Goal: Transaction & Acquisition: Purchase product/service

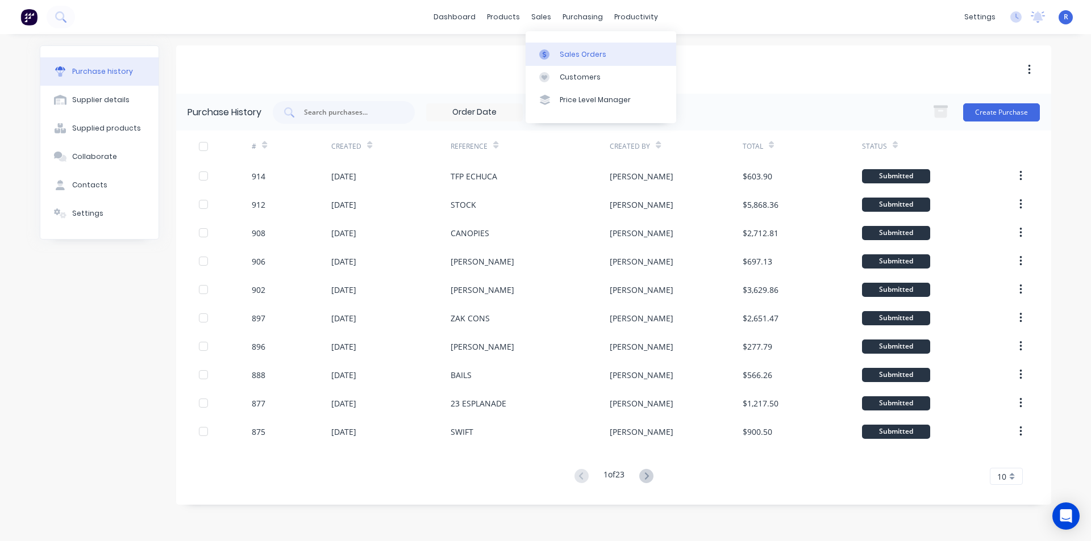
click at [560, 46] on link "Sales Orders" at bounding box center [600, 54] width 151 height 23
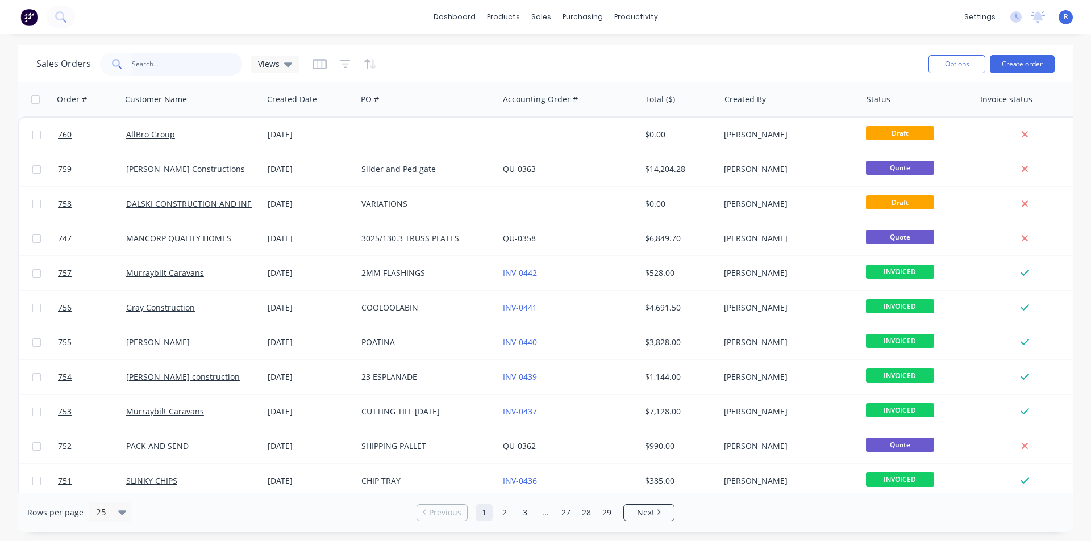
click at [132, 61] on input "text" at bounding box center [187, 64] width 111 height 23
type input "dals"
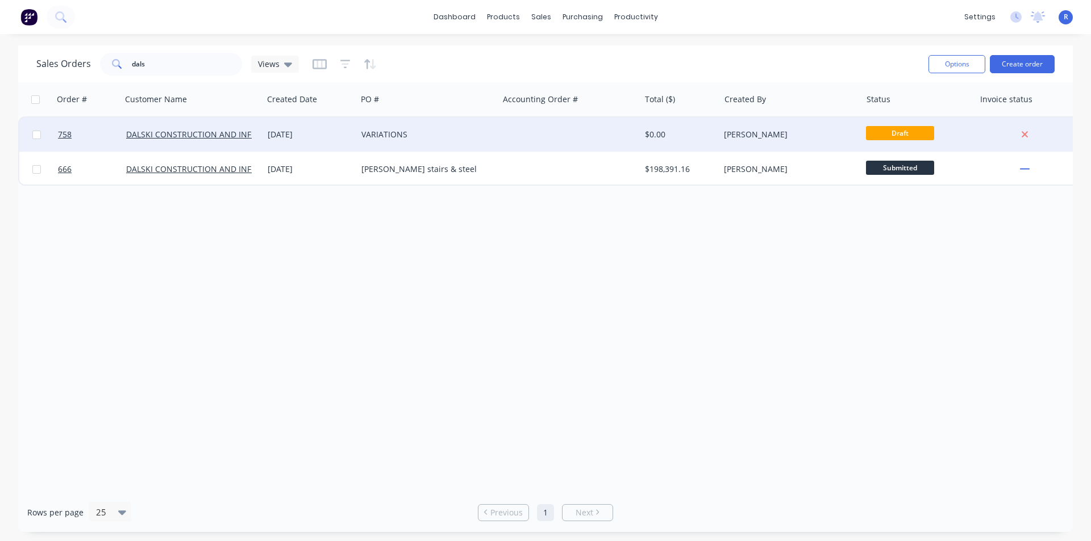
click at [204, 140] on div "DALSKI CONSTRUCTION AND INFRASTRUCTURE" at bounding box center [189, 134] width 126 height 11
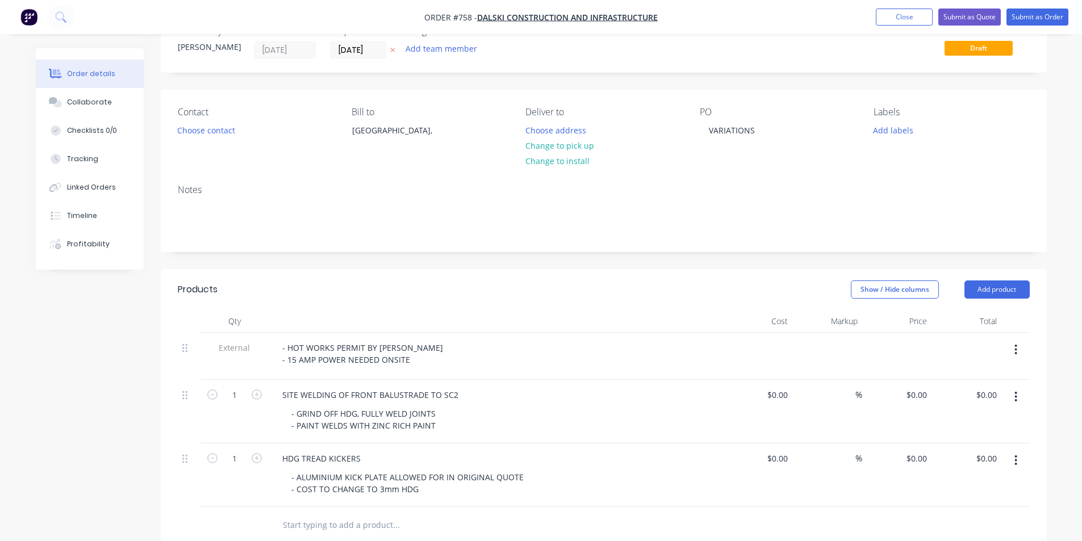
scroll to position [57, 0]
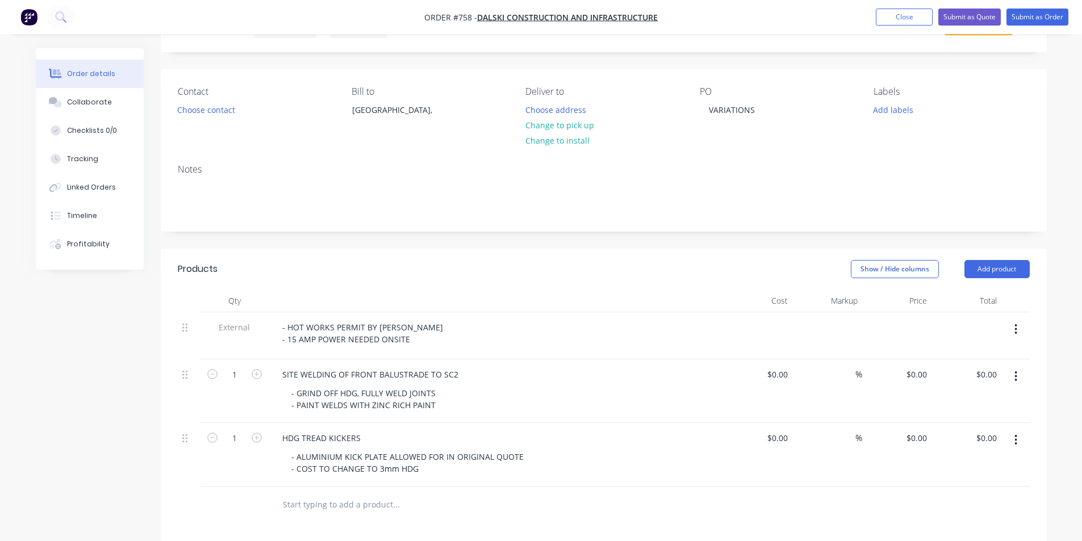
click at [99, 400] on div "Created by [PERSON_NAME] Created [DATE] Required [DATE] Assigned to Add team me…" at bounding box center [541, 402] width 1011 height 822
click at [917, 373] on div "0 $0.00" at bounding box center [916, 374] width 31 height 16
type input "$3,312.00"
click at [126, 433] on div "Created by [PERSON_NAME] Created [DATE] Required [DATE] Assigned to Add team me…" at bounding box center [541, 402] width 1011 height 822
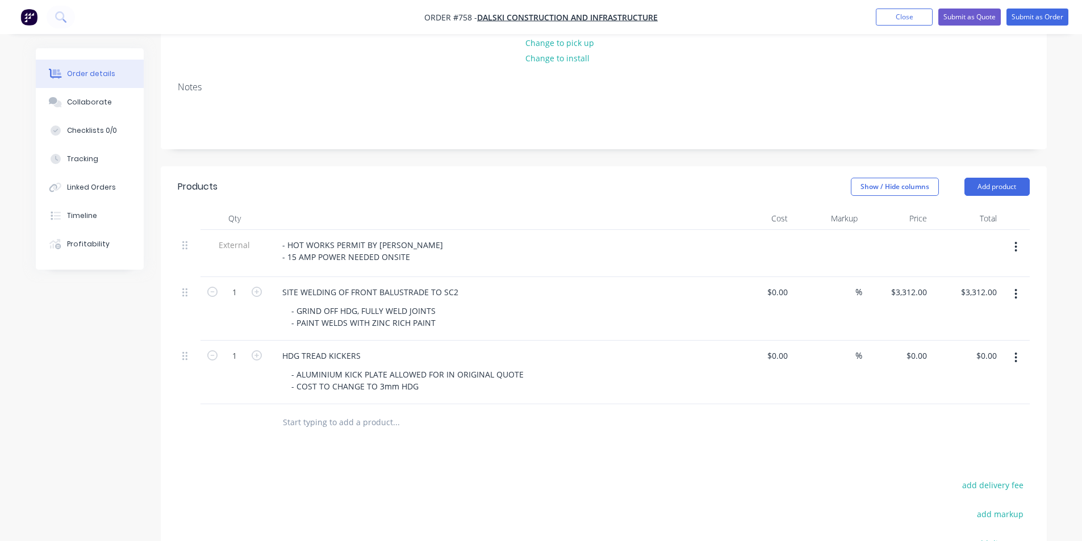
scroll to position [170, 0]
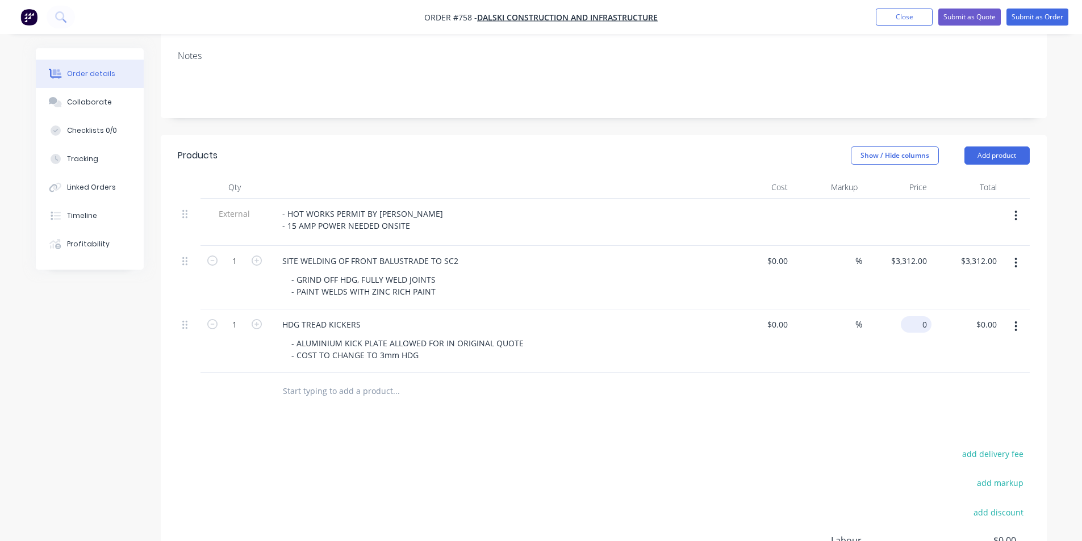
click at [930, 325] on input "0" at bounding box center [918, 324] width 26 height 16
click at [919, 326] on input "0" at bounding box center [918, 324] width 26 height 16
type input "$8,644.00"
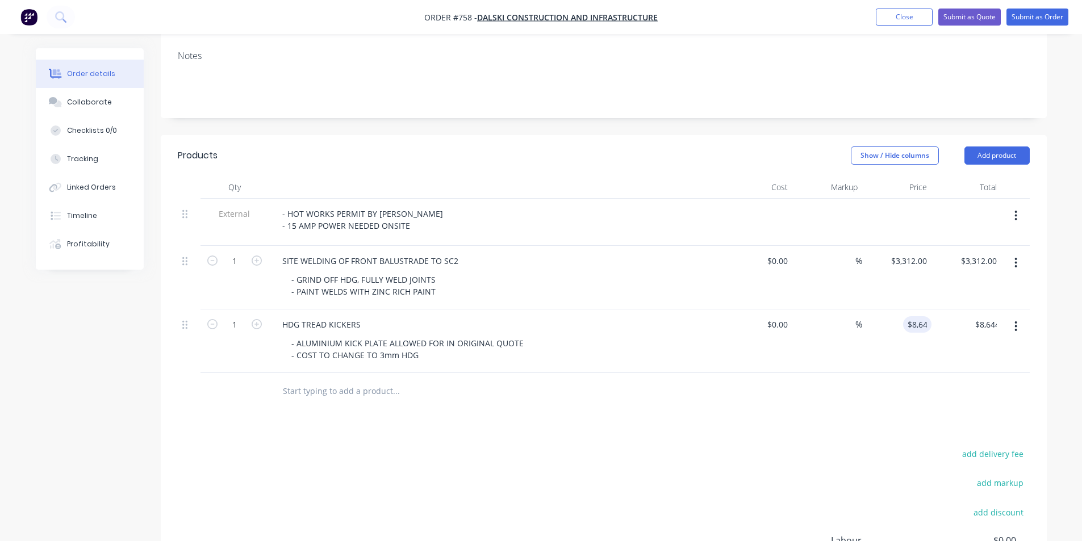
click at [836, 411] on div "Products Show / Hide columns Add product Qty Cost Markup Price Total External -…" at bounding box center [604, 409] width 886 height 548
click at [670, 427] on div "Products Show / Hide columns Add product Qty Cost Markup Price Total External -…" at bounding box center [604, 409] width 886 height 548
click at [674, 423] on div "Products Show / Hide columns Add product Qty Cost Markup Price Total External -…" at bounding box center [604, 409] width 886 height 548
click at [903, 19] on button "Close" at bounding box center [904, 17] width 57 height 17
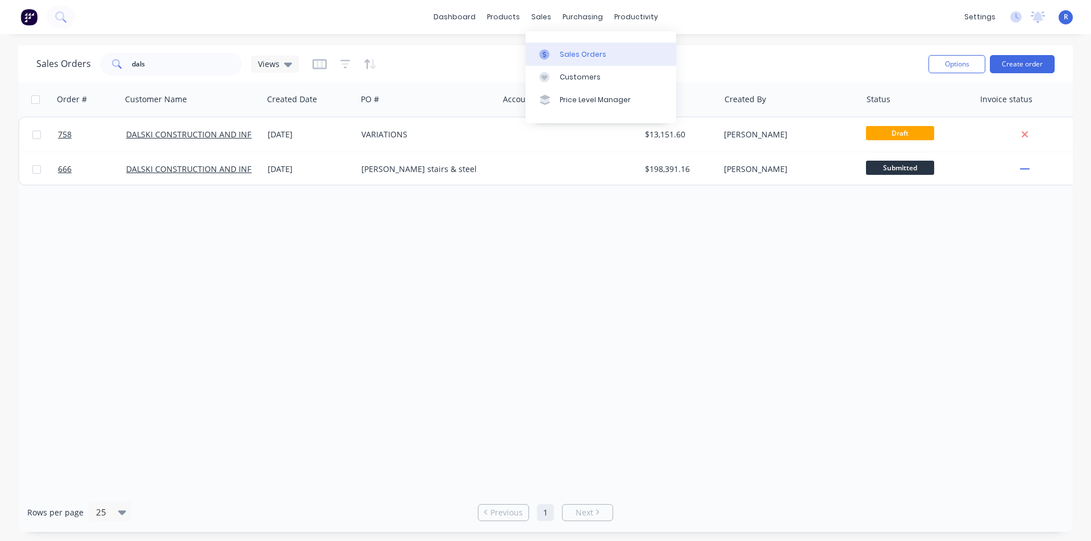
click at [552, 49] on div at bounding box center [547, 54] width 17 height 10
drag, startPoint x: 167, startPoint y: 62, endPoint x: 102, endPoint y: 65, distance: 65.4
click at [102, 65] on div "dals" at bounding box center [171, 64] width 142 height 23
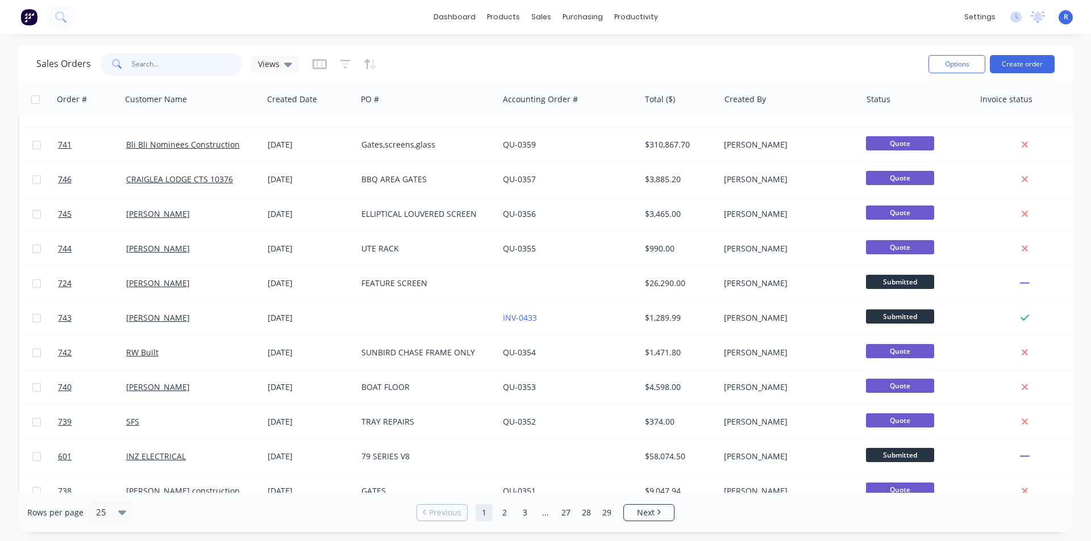
scroll to position [495, 0]
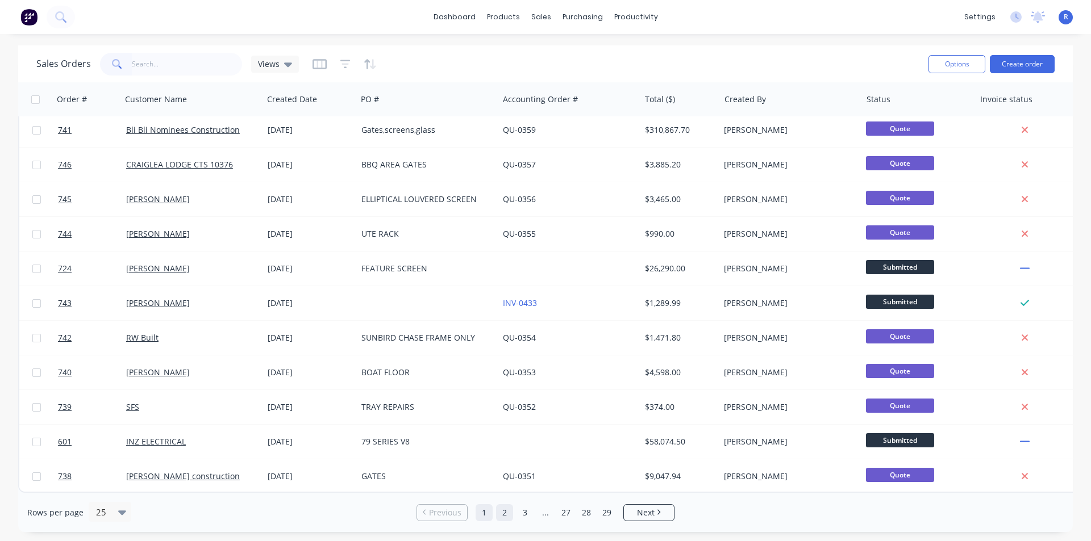
click at [506, 506] on link "2" at bounding box center [504, 512] width 17 height 17
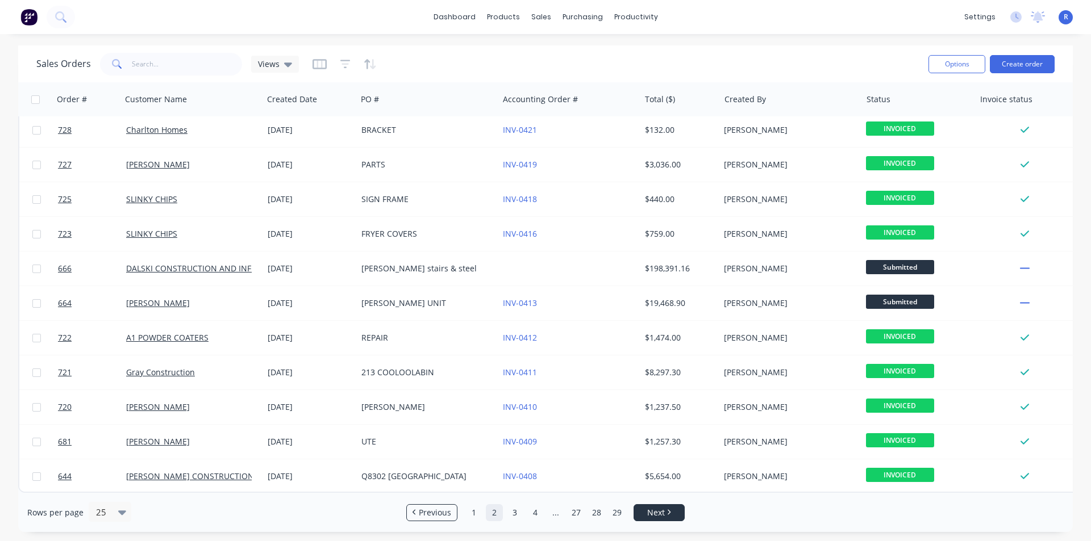
click at [661, 507] on span "Next" at bounding box center [656, 512] width 18 height 11
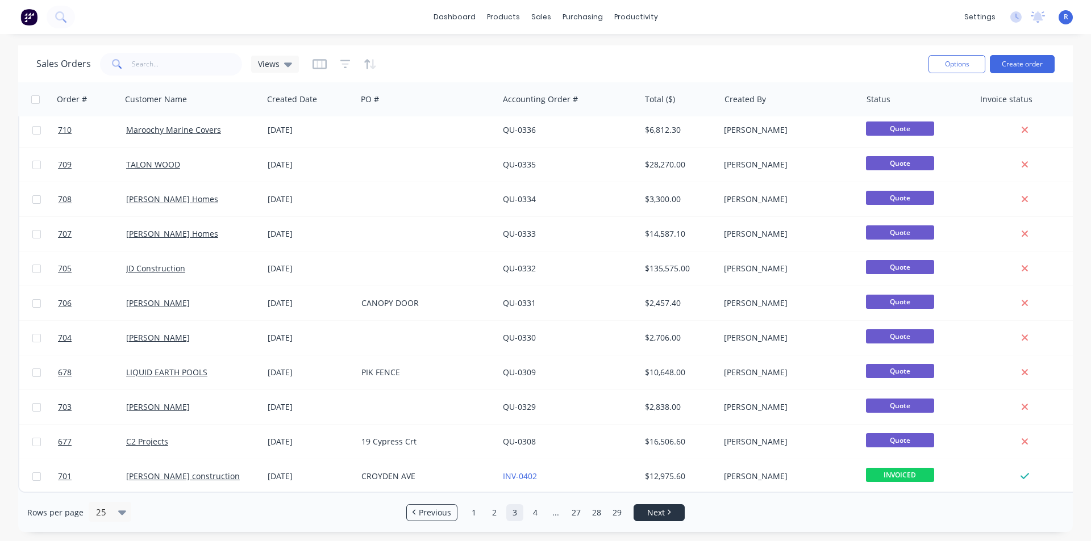
click at [665, 512] on span "Next" at bounding box center [656, 512] width 18 height 11
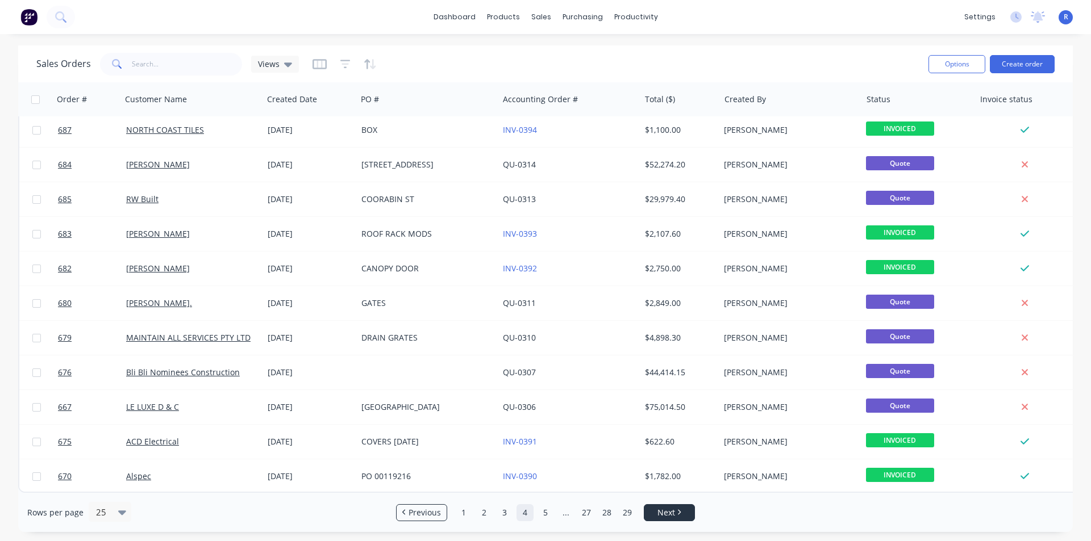
click at [669, 510] on span "Next" at bounding box center [666, 512] width 18 height 11
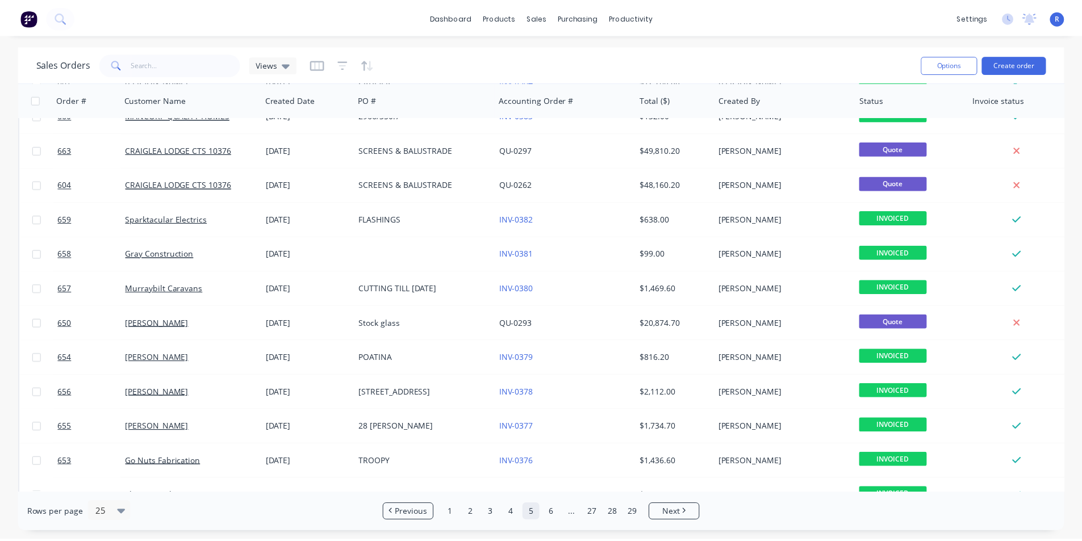
scroll to position [284, 0]
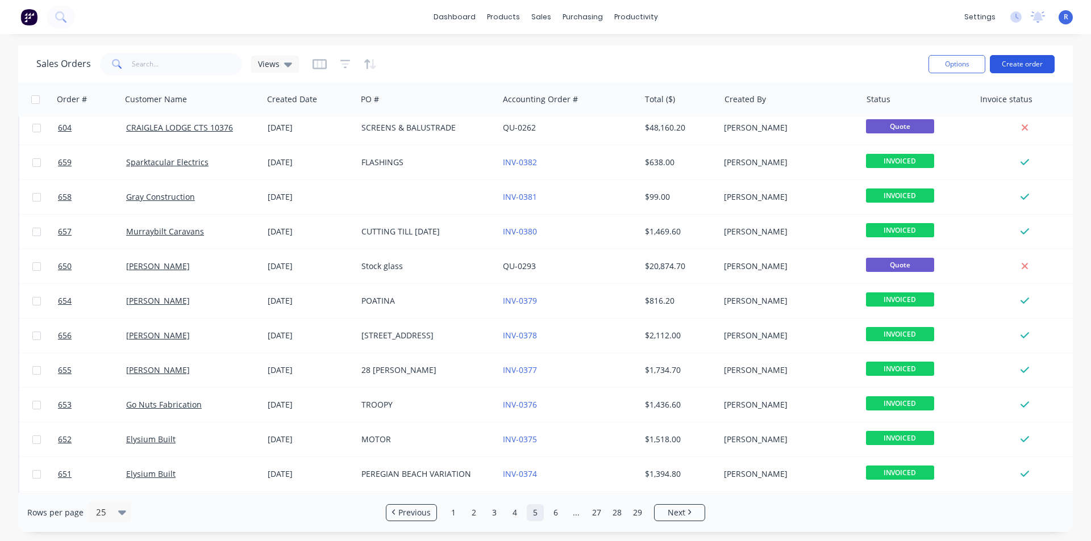
click at [1030, 63] on button "Create order" at bounding box center [1022, 64] width 65 height 18
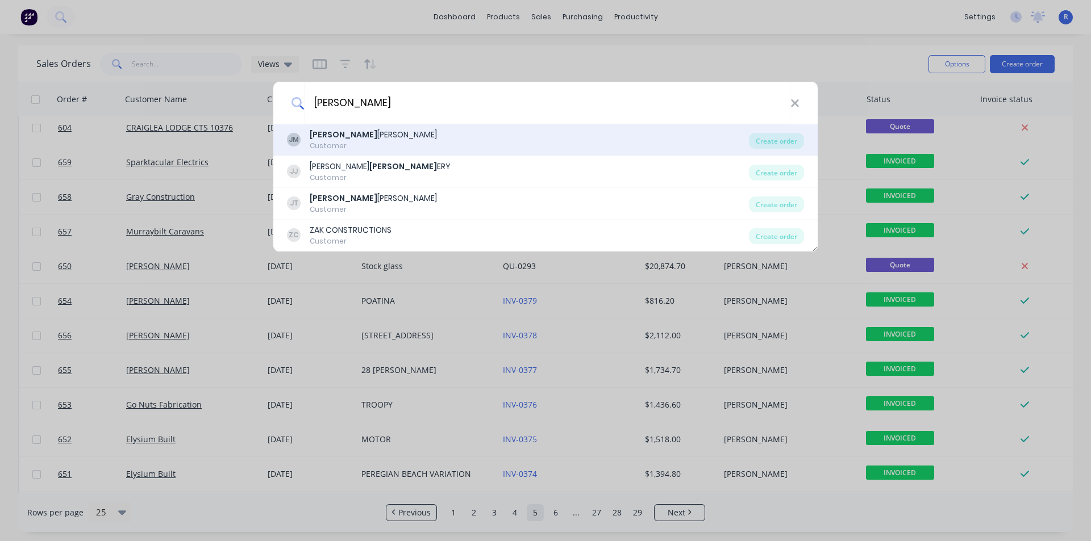
type input "[PERSON_NAME]"
click at [372, 139] on div "[PERSON_NAME] [PERSON_NAME] Customer" at bounding box center [518, 140] width 462 height 22
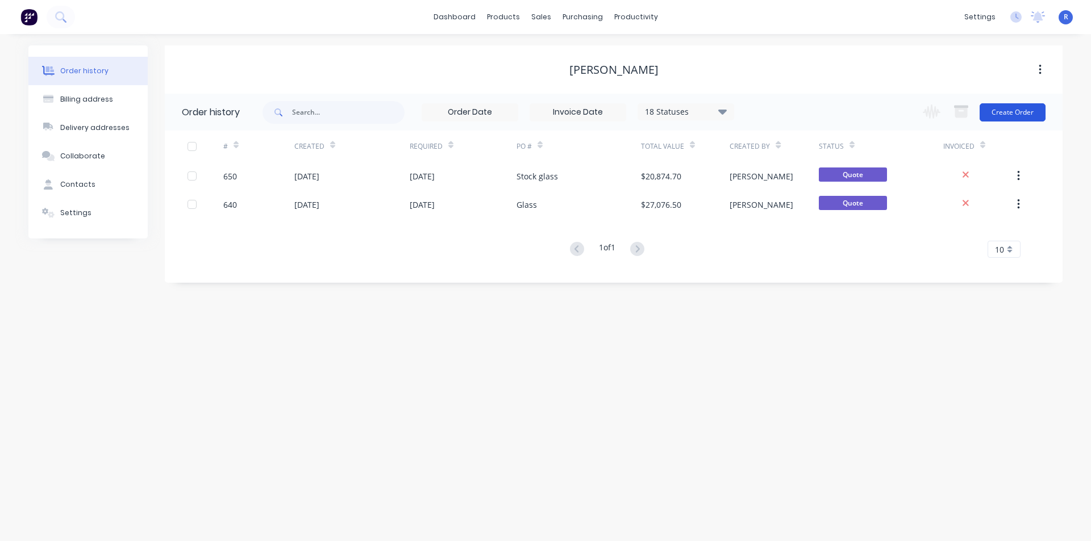
click at [1025, 109] on button "Create Order" at bounding box center [1012, 112] width 66 height 18
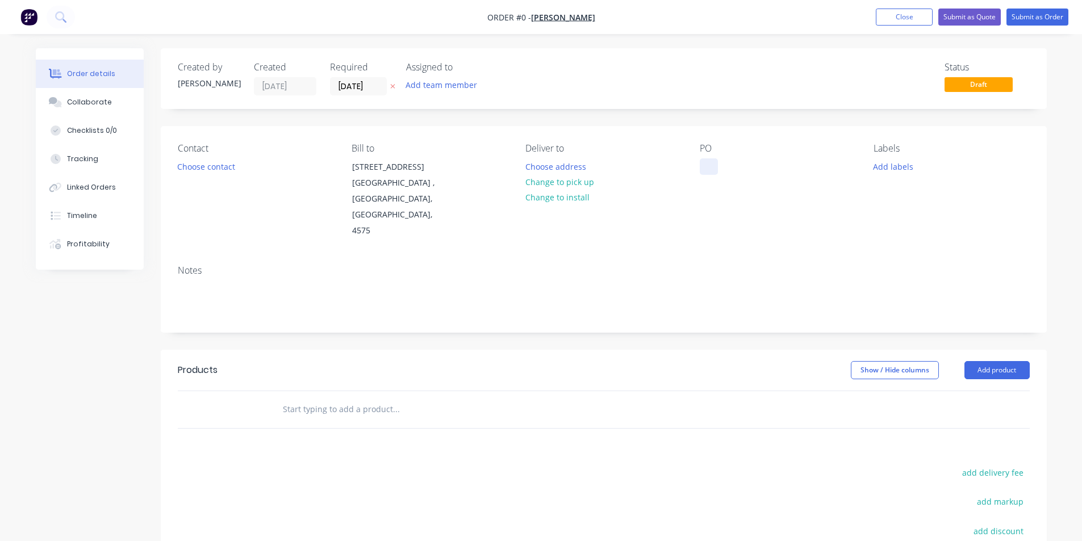
click at [713, 167] on div at bounding box center [709, 166] width 18 height 16
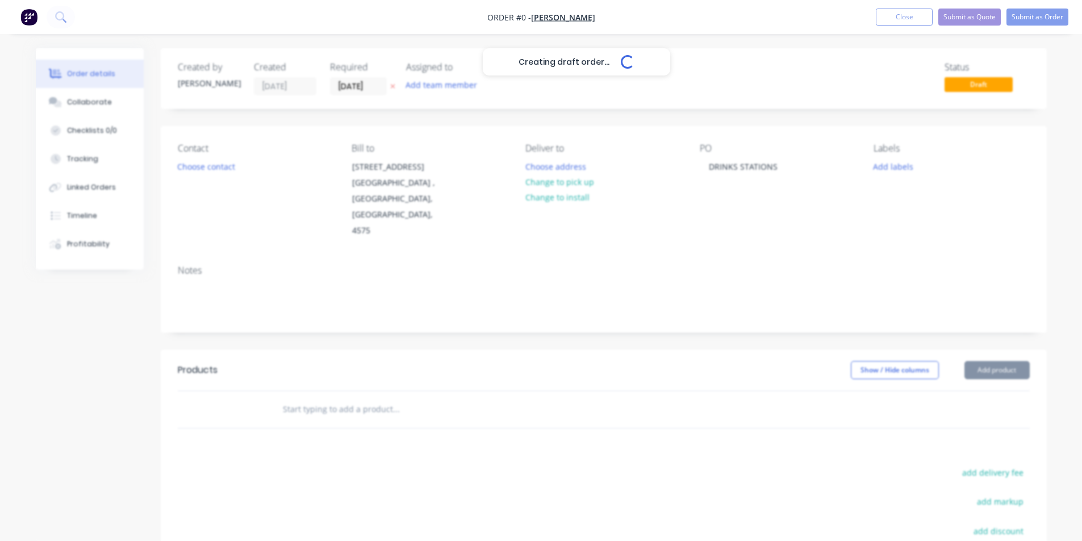
click at [991, 331] on div "Creating draft order... Loading... Order details Collaborate Checklists 0/0 Tra…" at bounding box center [541, 383] width 1034 height 670
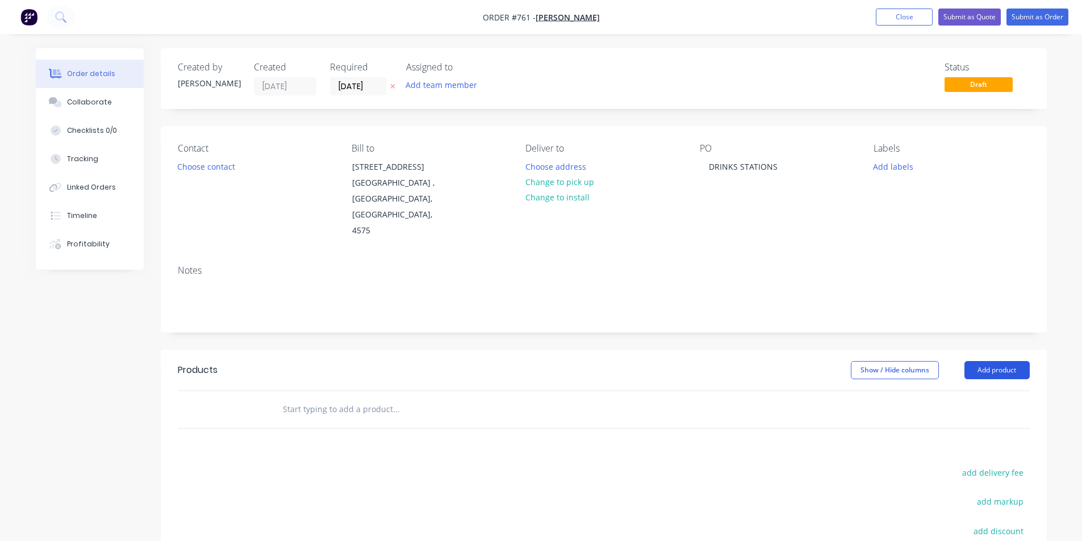
click at [990, 361] on button "Add product" at bounding box center [997, 370] width 65 height 18
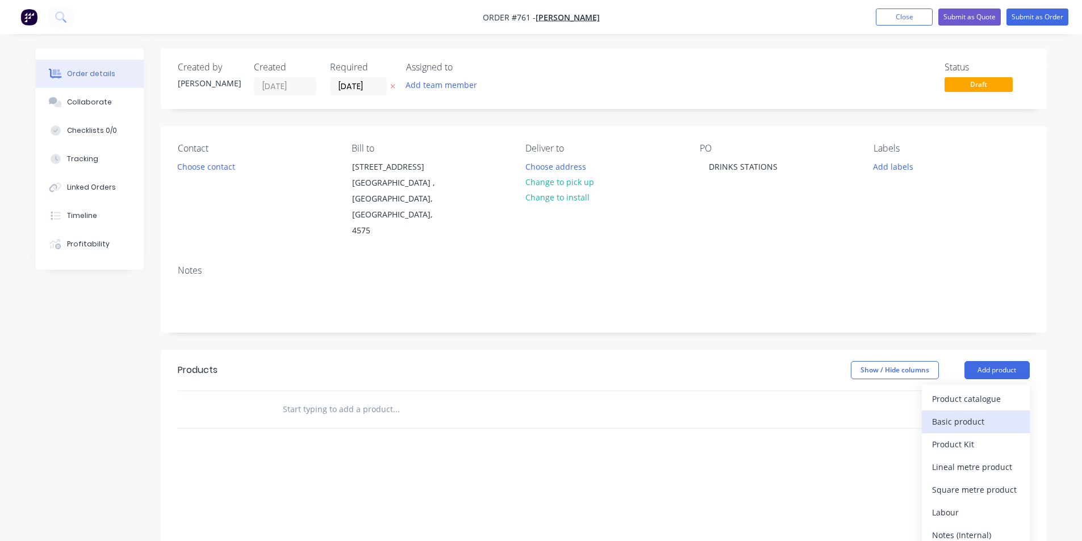
click at [950, 414] on div "Basic product" at bounding box center [975, 422] width 87 height 16
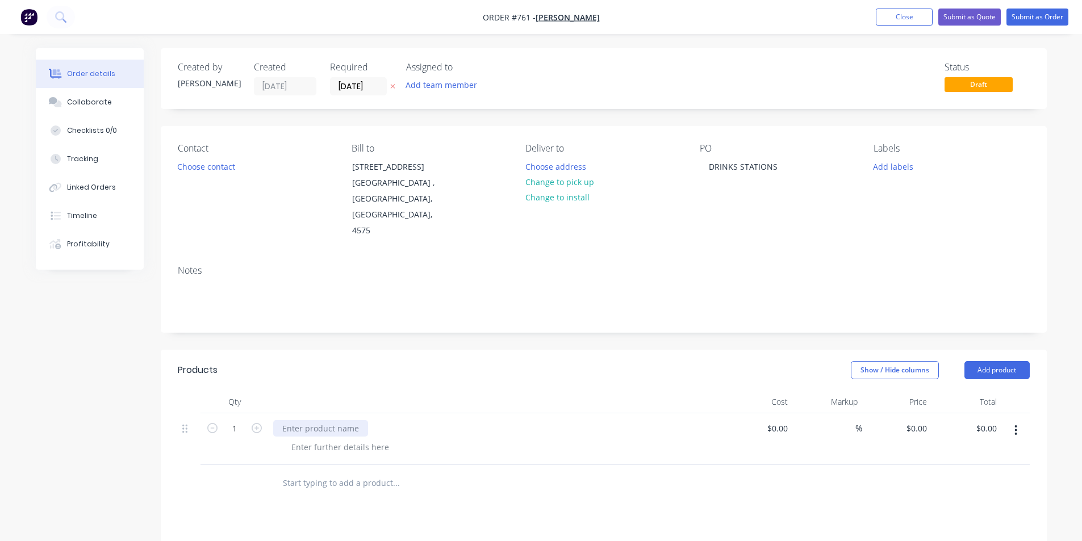
click at [328, 420] on div at bounding box center [320, 428] width 95 height 16
click at [319, 439] on div at bounding box center [340, 447] width 116 height 16
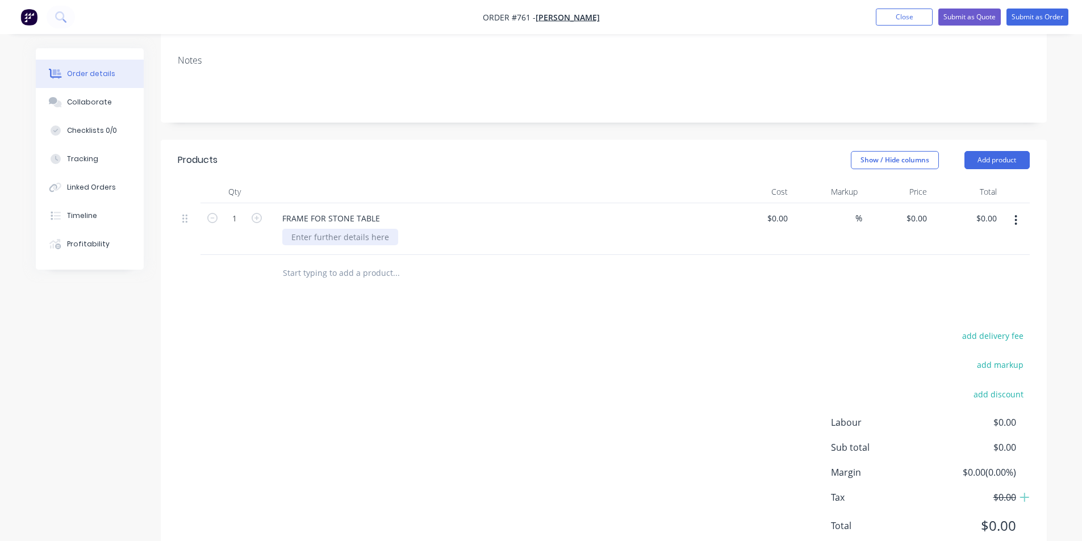
scroll to position [219, 0]
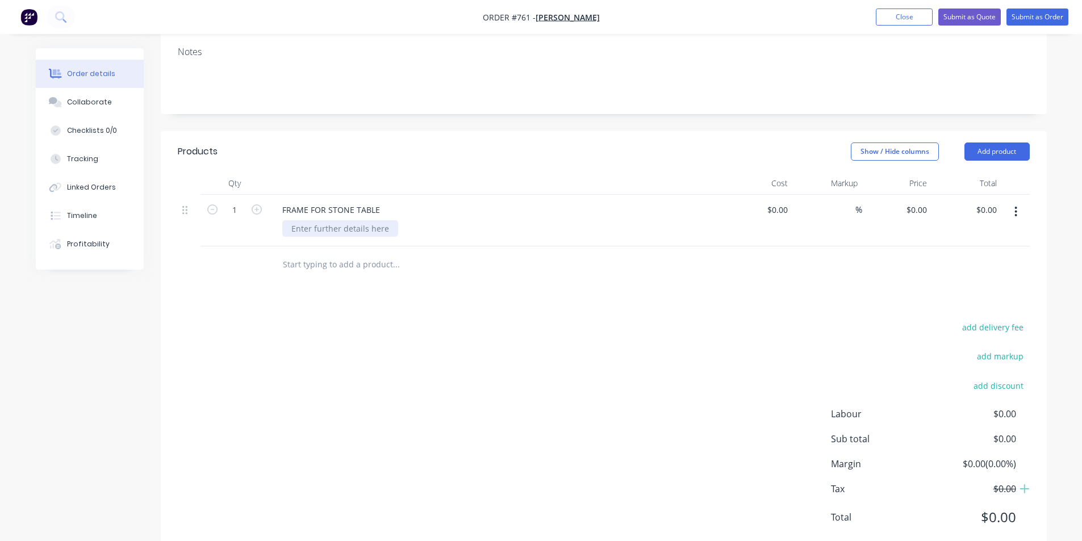
click at [315, 220] on div at bounding box center [340, 228] width 116 height 16
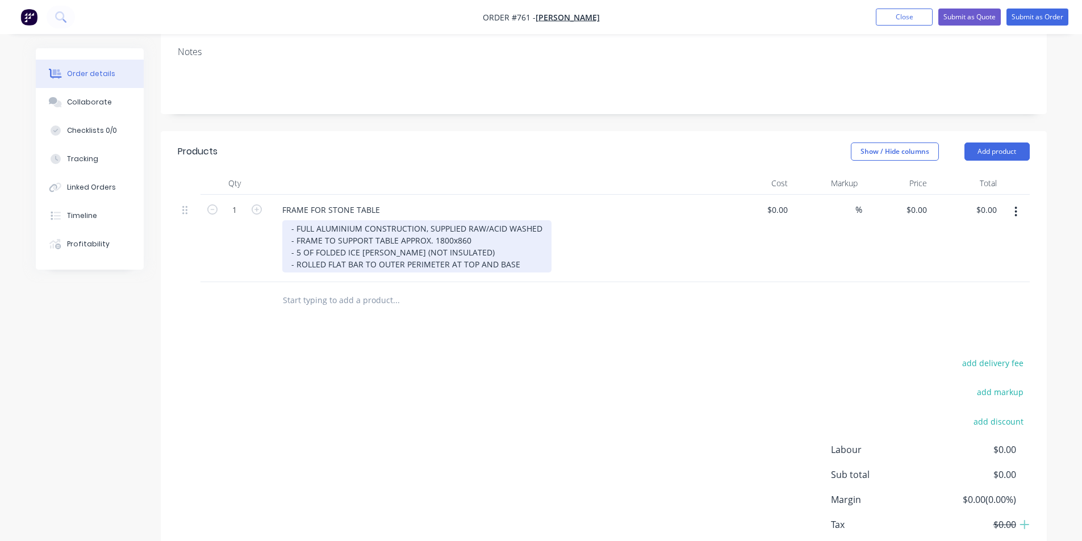
click at [485, 220] on div "- FULL ALUMINIUM CONSTRUCTION, SUPPLIED RAW/ACID WASHED - FRAME TO SUPPORT TABL…" at bounding box center [416, 246] width 269 height 52
click at [456, 224] on div "- FULL ALUMINIUM CONSTRUCTION, SUPPLIED RAW/ACID WASHED - FRAME TO SUPPORT TABL…" at bounding box center [465, 246] width 367 height 52
click at [524, 235] on div "- FULL ALUMINIUM CONSTRUCTION, SUPPLIED RAW/ACID WASHED - FRAME TO SUPPORT TABL…" at bounding box center [465, 246] width 367 height 52
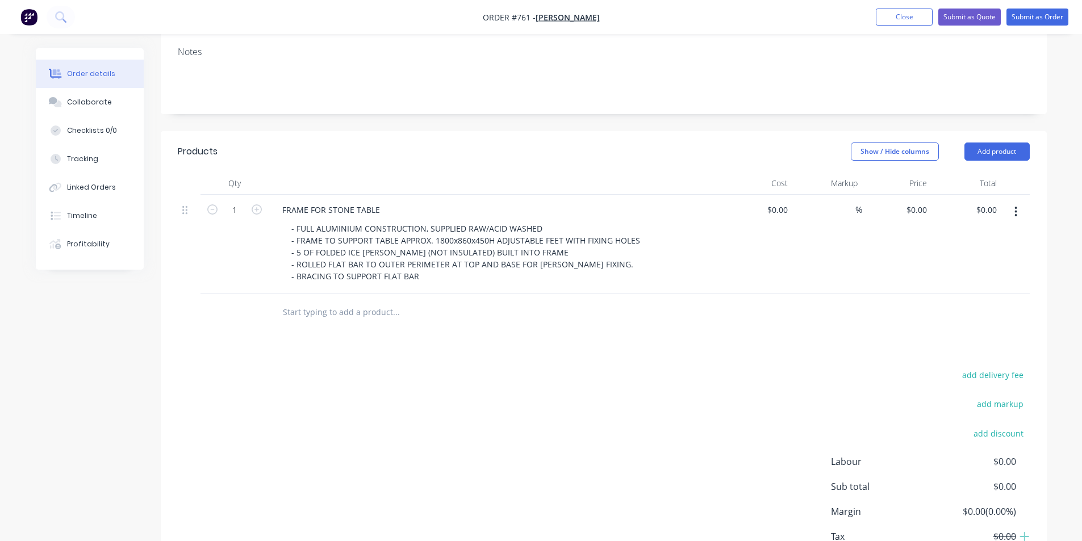
click at [446, 294] on div at bounding box center [473, 312] width 409 height 37
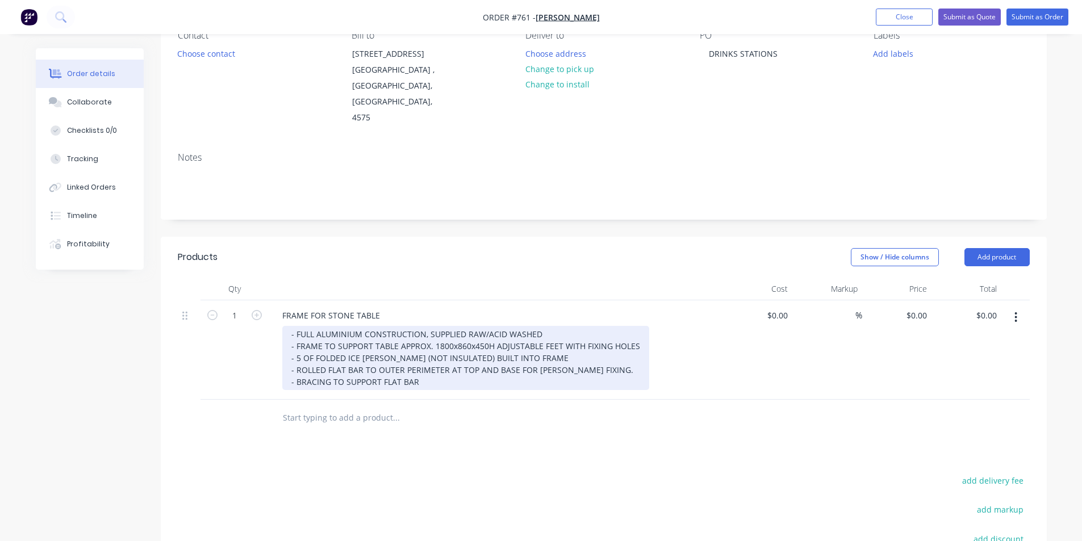
scroll to position [114, 0]
click at [421, 349] on div "- FULL ALUMINIUM CONSTRUCTION, SUPPLIED RAW/ACID WASHED - FRAME TO SUPPORT TABL…" at bounding box center [465, 357] width 367 height 64
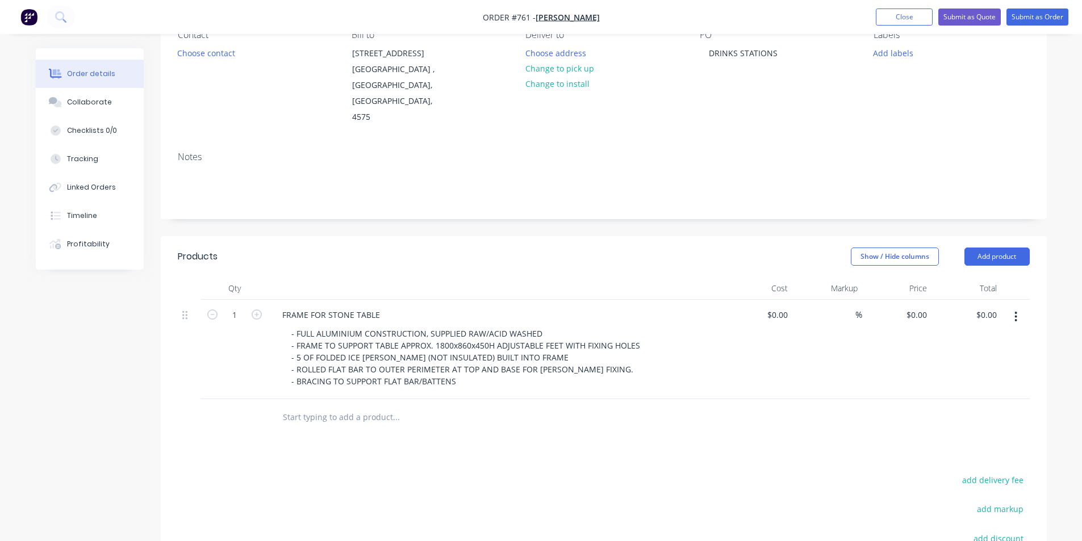
click at [431, 399] on div at bounding box center [473, 417] width 409 height 37
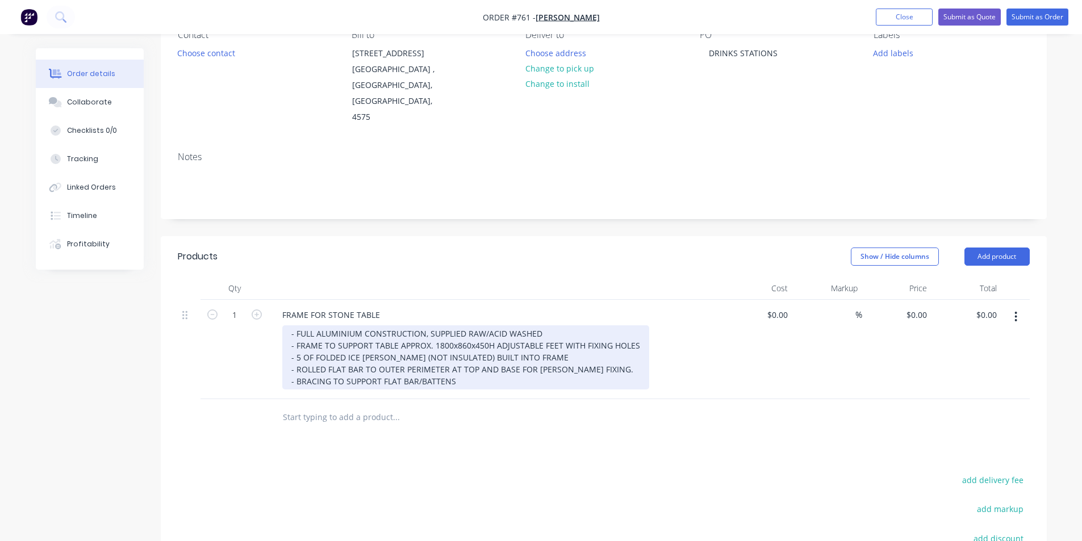
click at [529, 325] on div "- FULL ALUMINIUM CONSTRUCTION, SUPPLIED RAW/ACID WASHED - FRAME TO SUPPORT TABL…" at bounding box center [465, 357] width 367 height 64
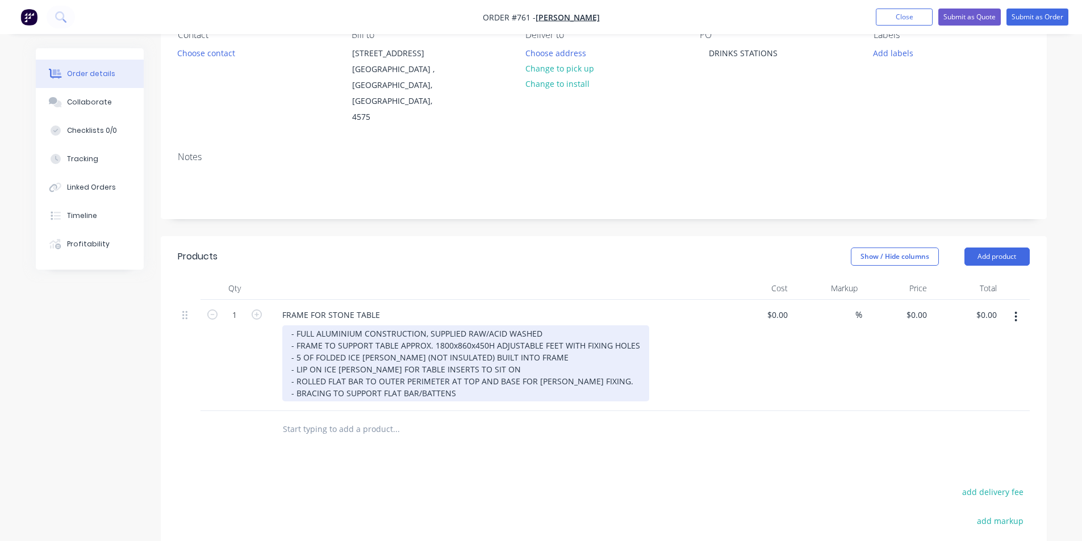
click at [515, 351] on div "- FULL ALUMINIUM CONSTRUCTION, SUPPLIED RAW/ACID WASHED - FRAME TO SUPPORT TABL…" at bounding box center [465, 363] width 367 height 76
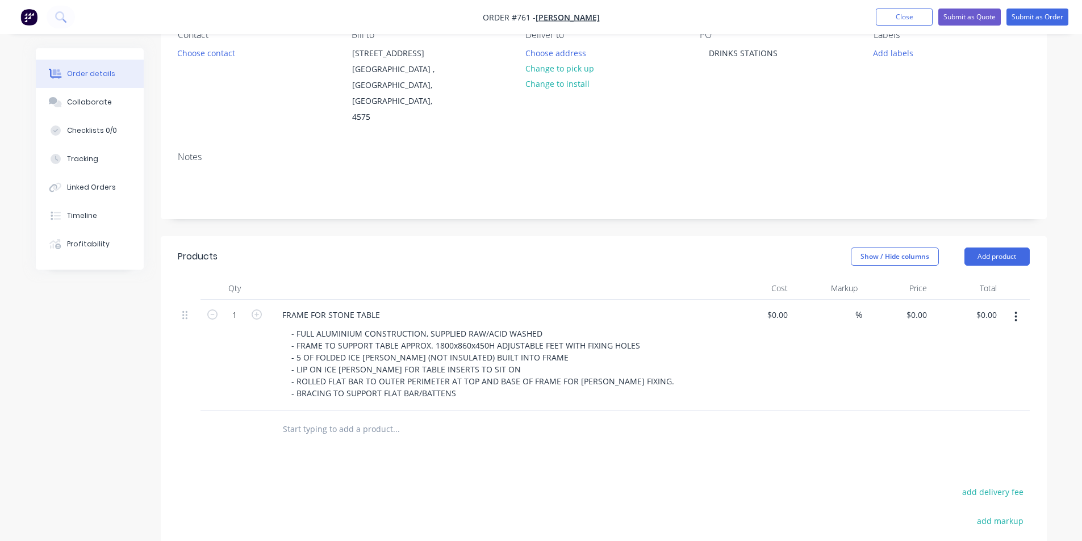
click at [608, 421] on div "Products Show / Hide columns Add product Qty Cost Markup Price Total 1 FRAME FO…" at bounding box center [604, 478] width 886 height 485
click at [926, 307] on input "0" at bounding box center [918, 315] width 26 height 16
type input "$6,980.00"
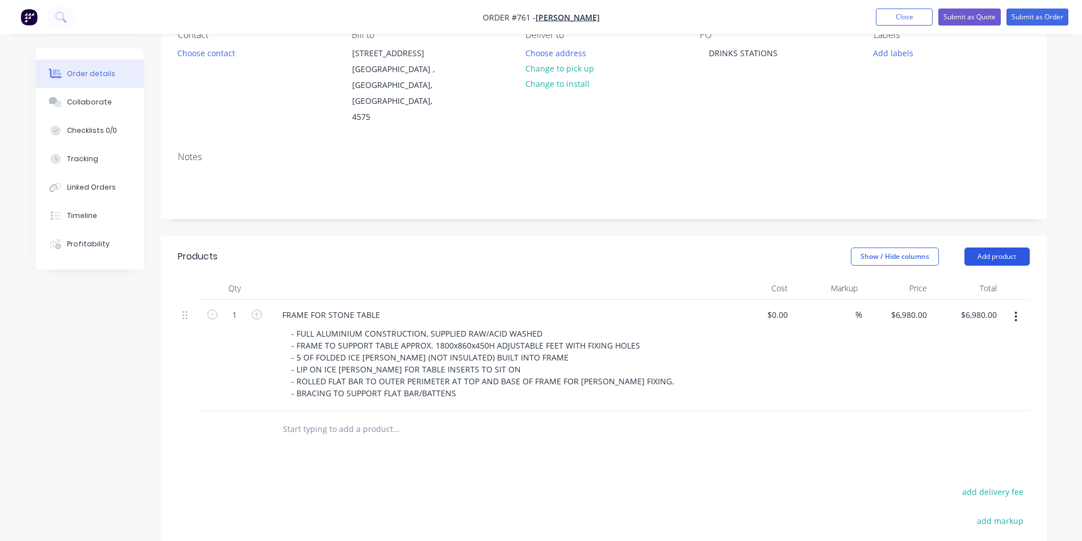
click at [983, 248] on button "Add product" at bounding box center [997, 257] width 65 height 18
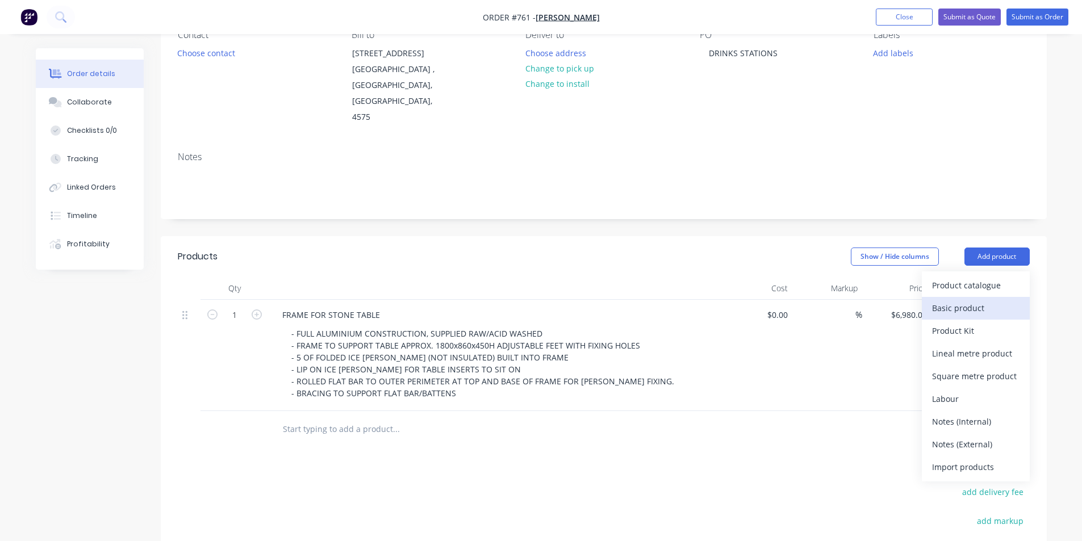
click at [951, 300] on div "Basic product" at bounding box center [975, 308] width 87 height 16
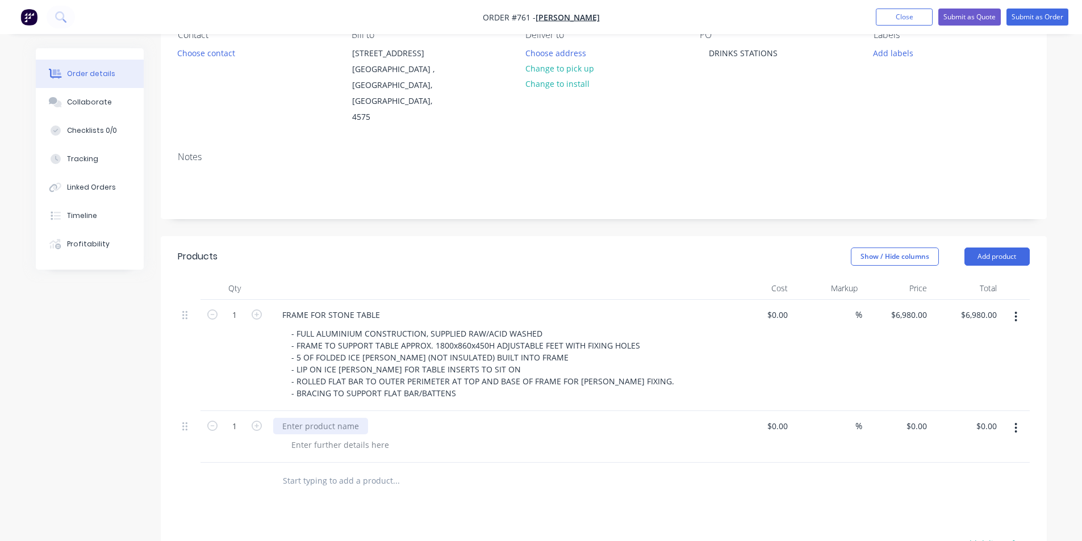
click at [311, 418] on div at bounding box center [320, 426] width 95 height 16
drag, startPoint x: 404, startPoint y: 395, endPoint x: 341, endPoint y: 395, distance: 62.5
click at [341, 418] on div "FOLDED SHEET TO BLOCKWORK" at bounding box center [342, 426] width 139 height 16
click at [327, 437] on div at bounding box center [340, 445] width 116 height 16
click at [323, 437] on div at bounding box center [340, 445] width 116 height 16
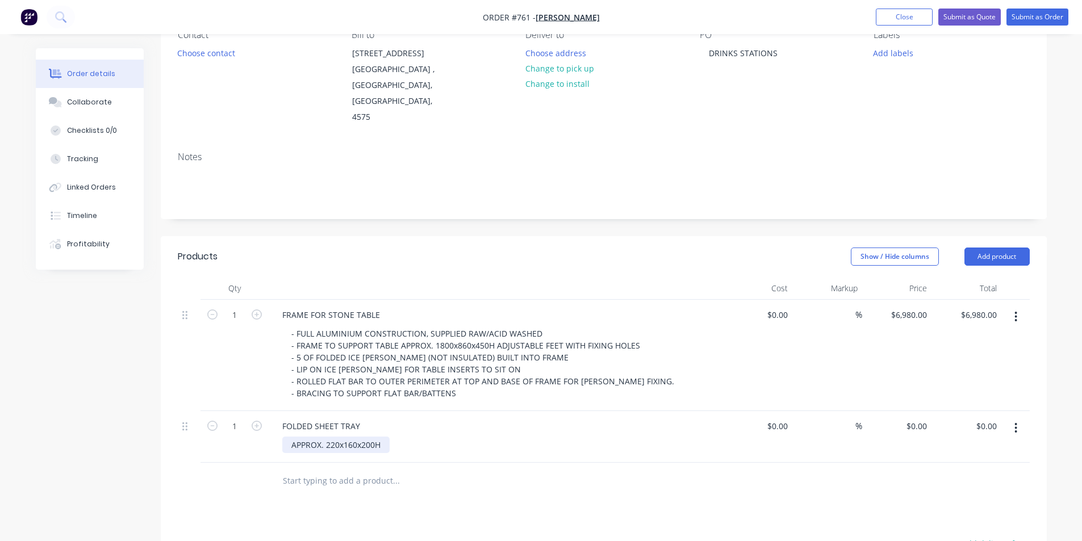
click at [290, 437] on div "APPROX. 220x160x200H" at bounding box center [335, 445] width 107 height 16
click at [390, 437] on div "- APPROX. 220x160x200H" at bounding box center [338, 445] width 112 height 16
click at [278, 418] on div "FOLDED SHEET TRAY" at bounding box center [321, 426] width 96 height 16
click at [496, 496] on div "Products Show / Hide columns Add product Qty Cost Markup Price Total 1 FRAME FO…" at bounding box center [604, 510] width 886 height 548
click at [929, 418] on input "0" at bounding box center [925, 426] width 13 height 16
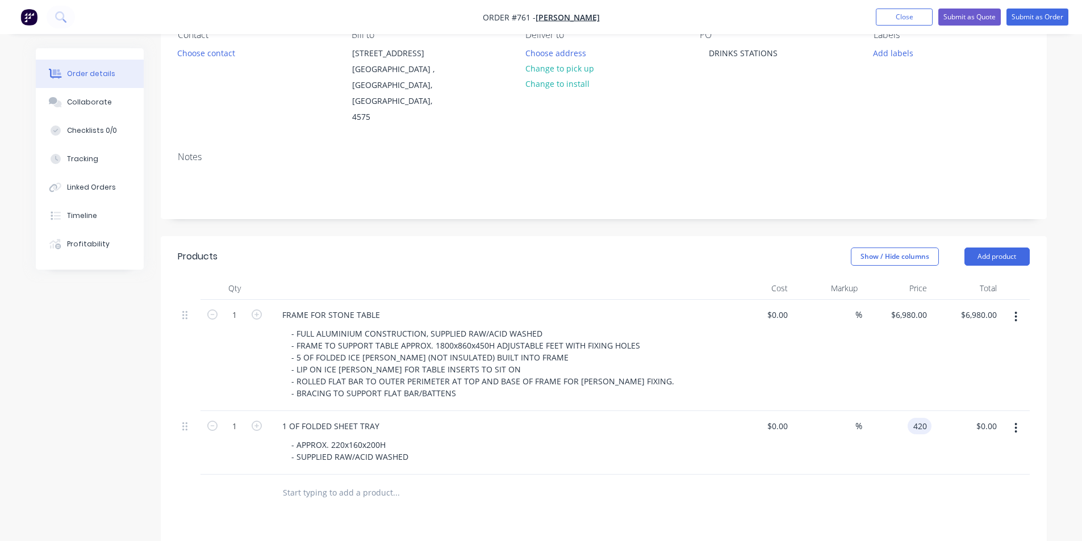
type input "$420.00"
click at [761, 495] on div "Products Show / Hide columns Add product Qty Cost Markup Price Total 1 FRAME FO…" at bounding box center [604, 510] width 886 height 548
click at [911, 418] on div "420 420" at bounding box center [920, 426] width 24 height 16
type input "$530.00"
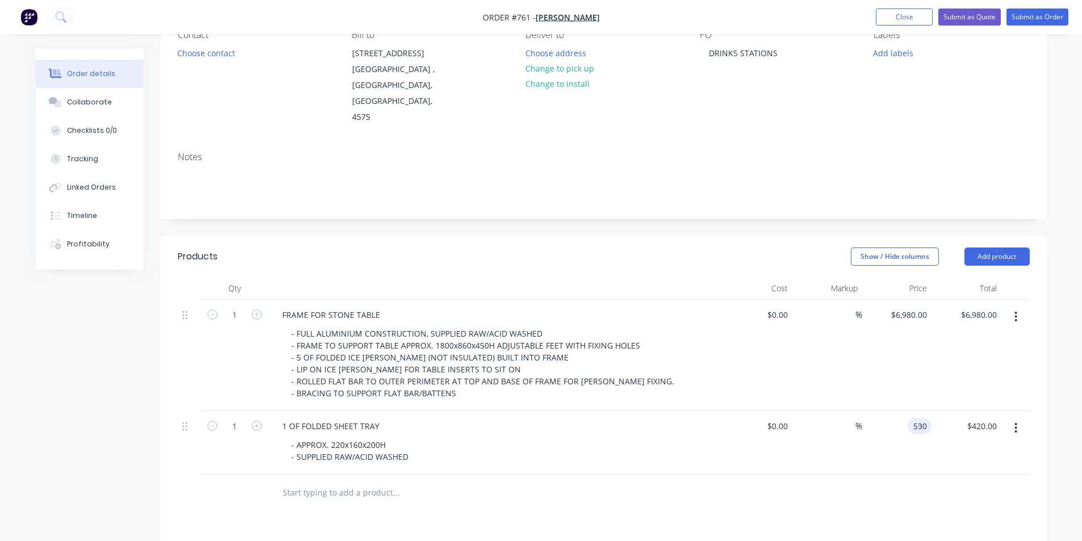
type input "$530.00"
click at [851, 475] on div at bounding box center [604, 493] width 852 height 37
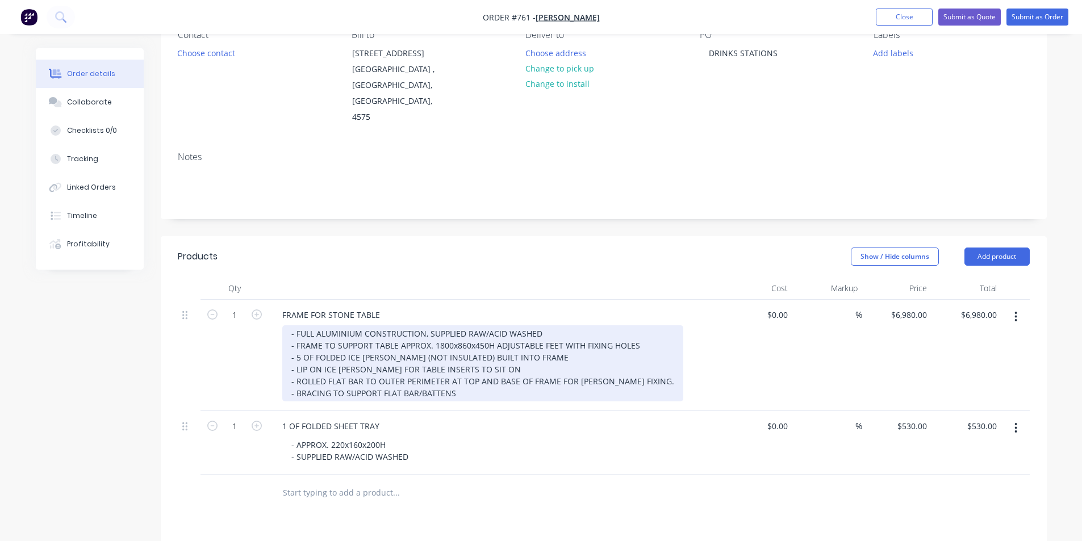
click at [490, 336] on div "- FULL ALUMINIUM CONSTRUCTION, SUPPLIED RAW/ACID WASHED - FRAME TO SUPPORT TABL…" at bounding box center [482, 363] width 401 height 76
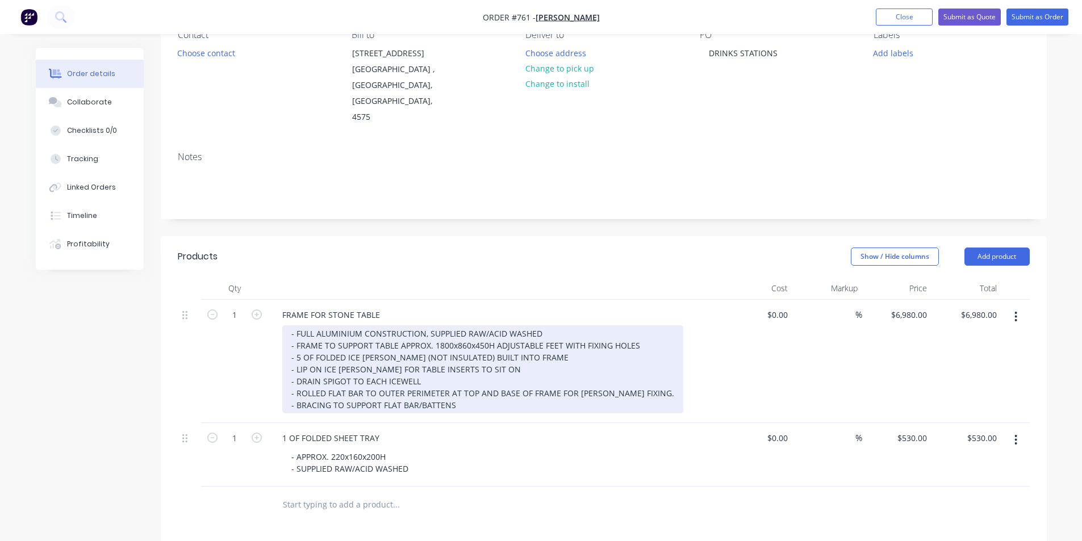
click at [399, 349] on div "- FULL ALUMINIUM CONSTRUCTION, SUPPLIED RAW/ACID WASHED - FRAME TO SUPPORT TABL…" at bounding box center [482, 369] width 401 height 88
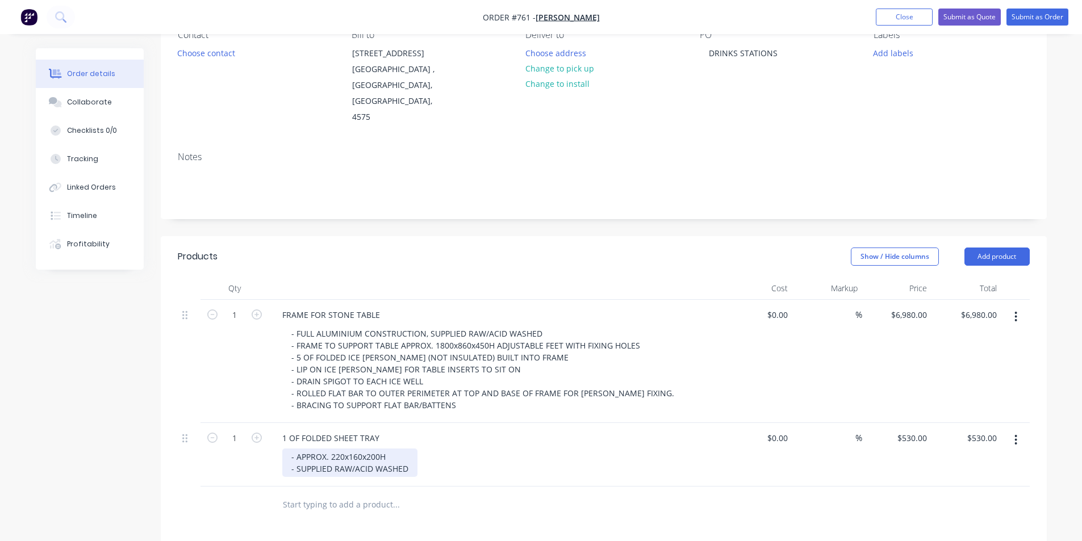
click at [414, 449] on div "- APPROX. 220x160x200H - SUPPLIED RAW/ACID WASHED" at bounding box center [349, 463] width 135 height 28
click at [483, 449] on div "- APPROX. 220x160x200H - SUPPLIED RAW/ACID WASHED - DRAIN SPIGOT TO 1 END" at bounding box center [500, 469] width 436 height 40
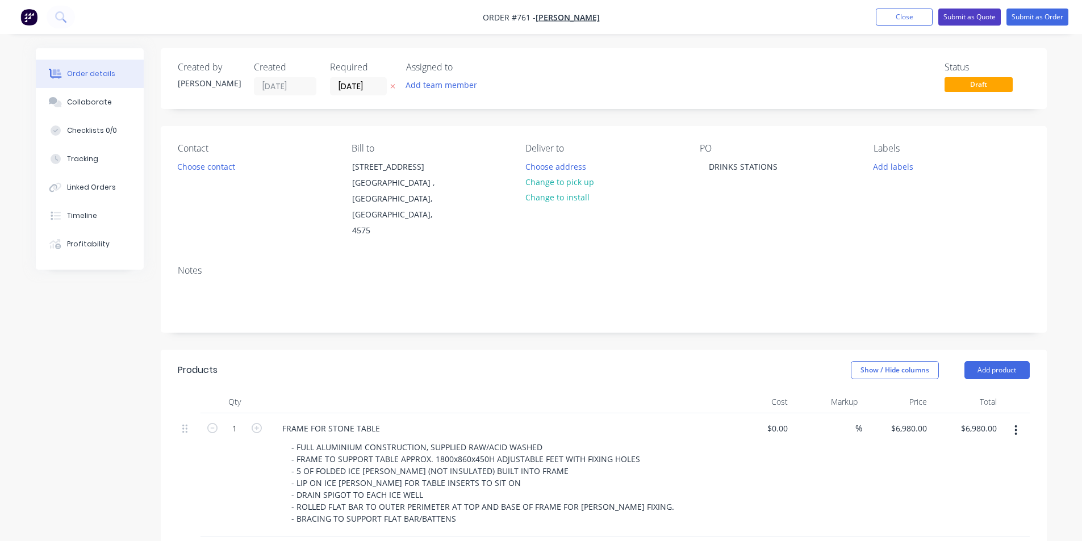
click at [975, 16] on button "Submit as Quote" at bounding box center [969, 17] width 62 height 17
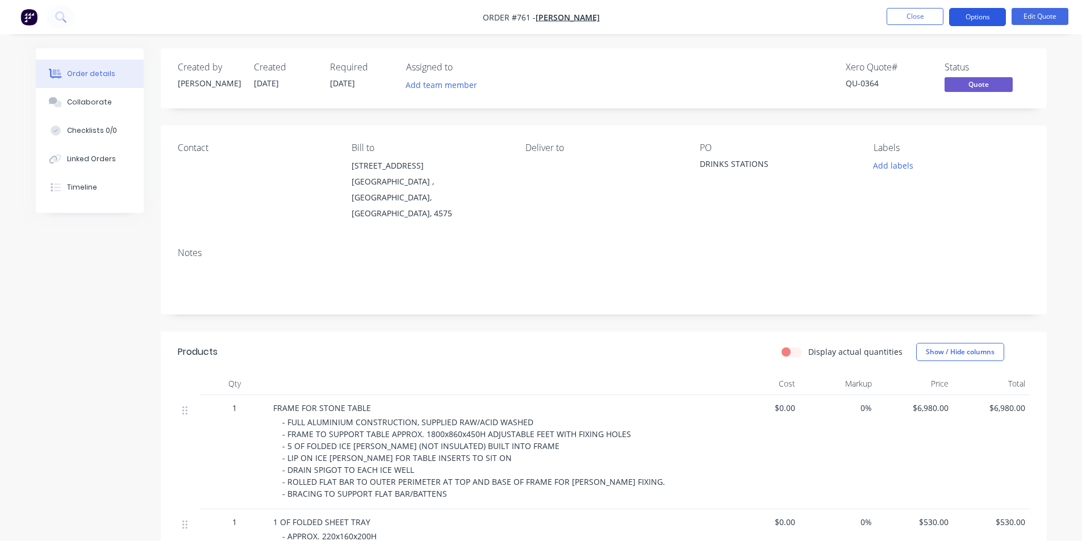
click at [986, 15] on button "Options" at bounding box center [977, 17] width 57 height 18
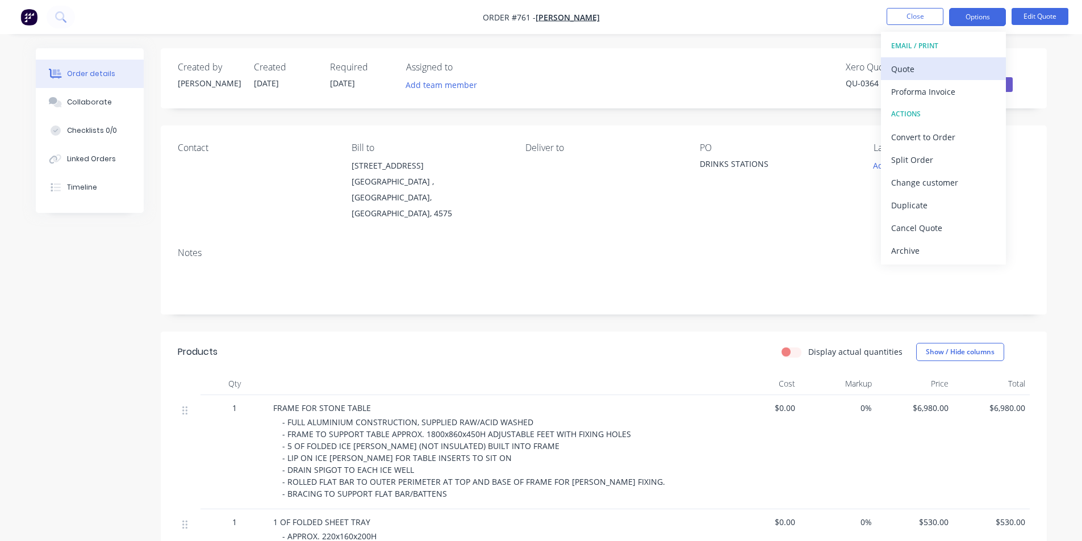
click at [909, 64] on div "Quote" at bounding box center [943, 69] width 105 height 16
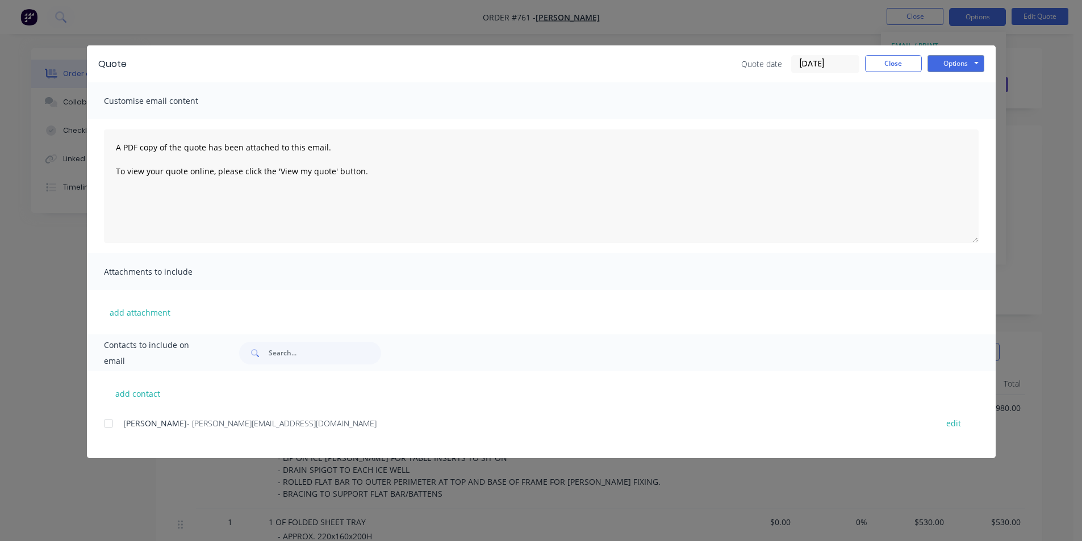
click at [105, 425] on div at bounding box center [108, 423] width 23 height 23
click at [949, 62] on button "Options" at bounding box center [956, 63] width 57 height 17
click at [951, 119] on button "Email" at bounding box center [964, 121] width 73 height 19
click at [871, 68] on button "Close" at bounding box center [893, 63] width 57 height 17
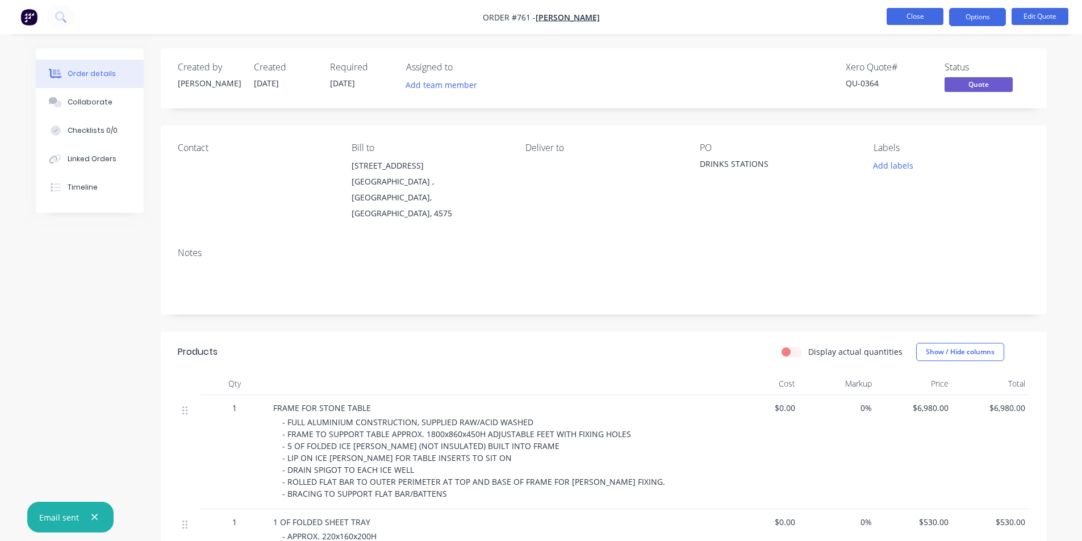
click at [902, 21] on button "Close" at bounding box center [915, 16] width 57 height 17
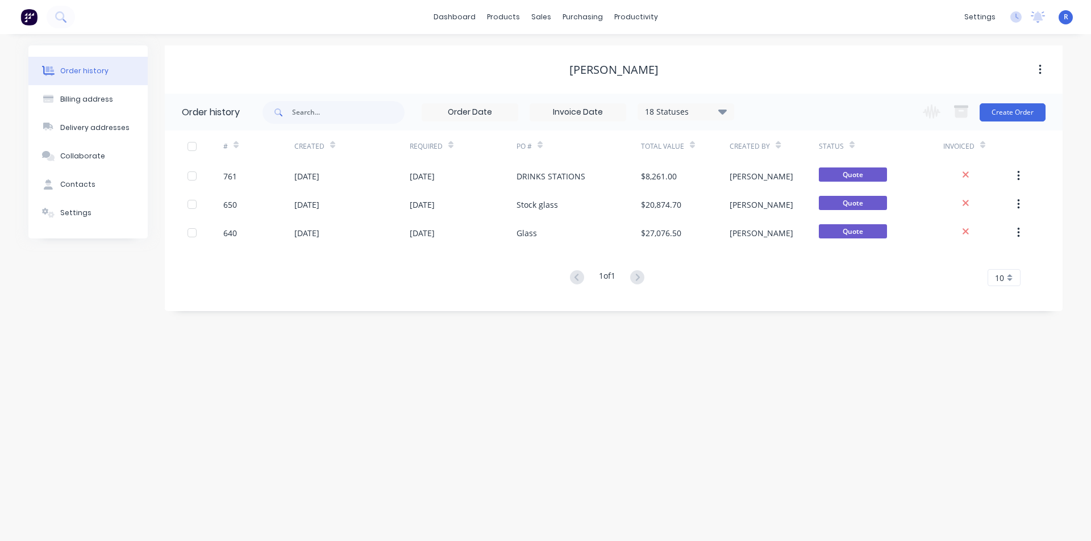
click at [842, 329] on div "Order history Billing address Delivery addresses Collaborate Contacts Settings …" at bounding box center [545, 287] width 1091 height 507
